Goal: Ask a question

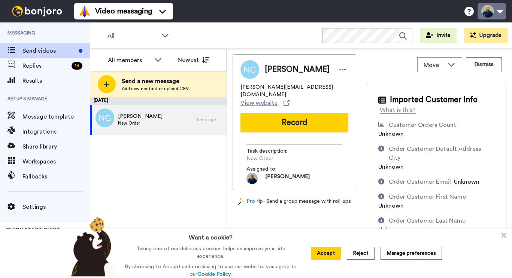
click at [501, 14] on button at bounding box center [491, 11] width 28 height 16
click at [493, 261] on icon "Open Intercom Messenger" at bounding box center [495, 262] width 9 height 10
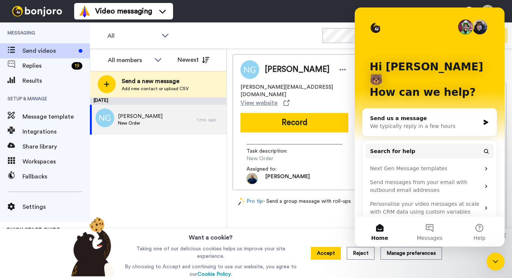
click at [427, 122] on div "We typically reply in a few hours" at bounding box center [425, 126] width 110 height 8
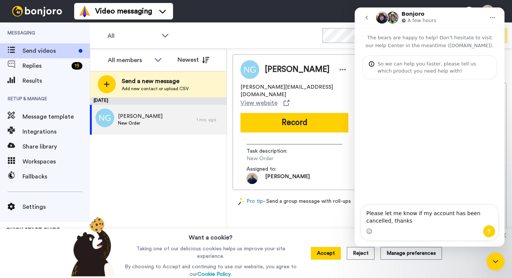
type textarea "Please let me know if my account has been cancelled, thanks."
